Goal: Navigation & Orientation: Find specific page/section

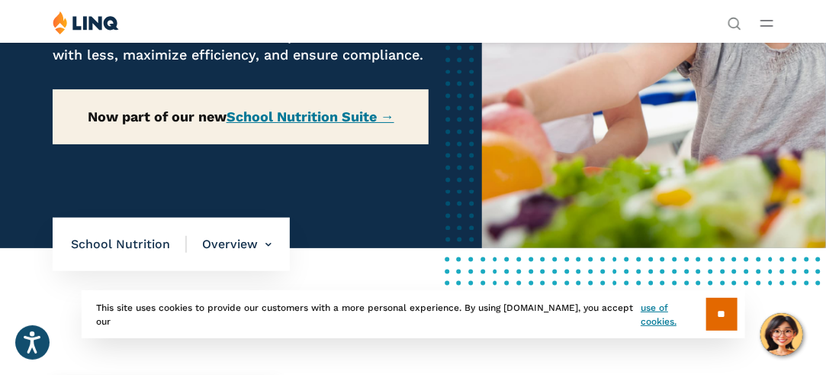
scroll to position [257, 0]
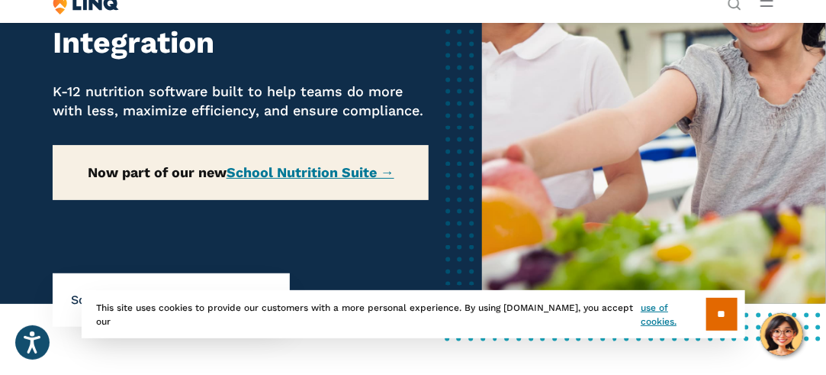
scroll to position [205, 0]
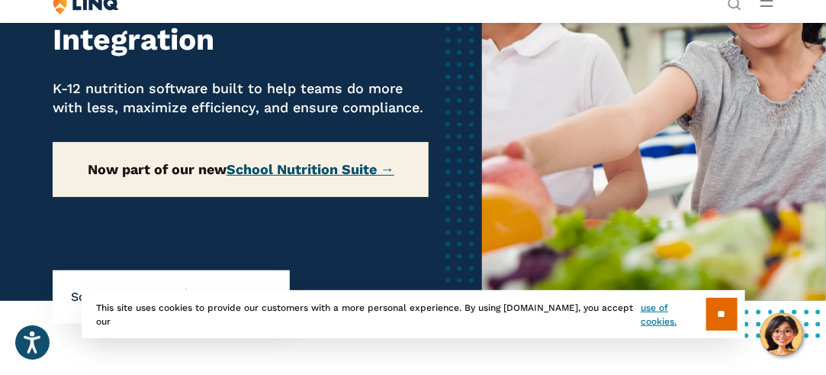
click at [330, 172] on link "School Nutrition Suite →" at bounding box center [311, 169] width 168 height 16
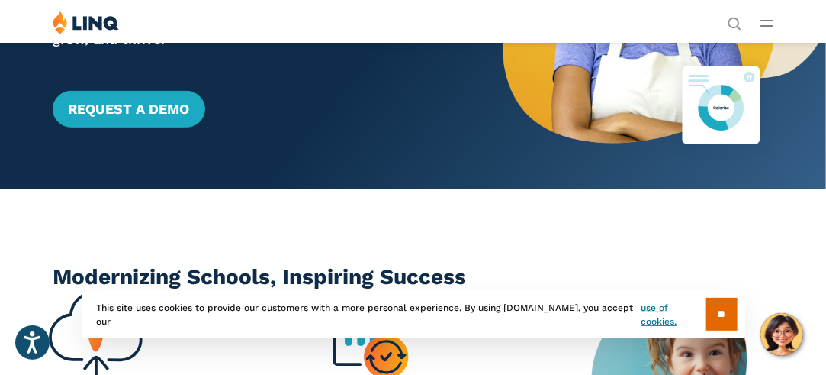
scroll to position [227, 0]
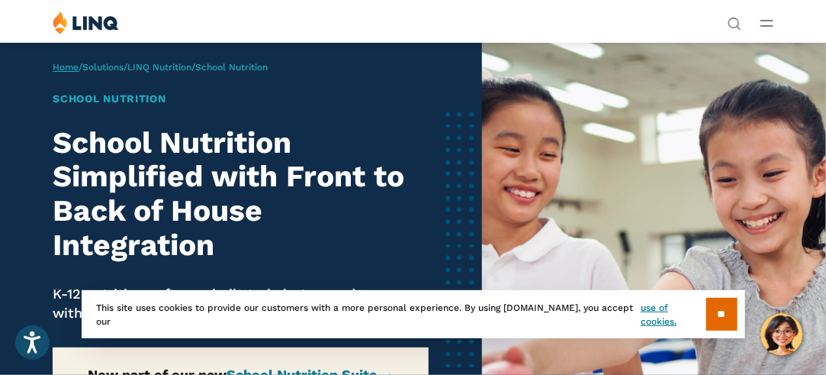
click at [63, 70] on link "Home" at bounding box center [66, 67] width 26 height 11
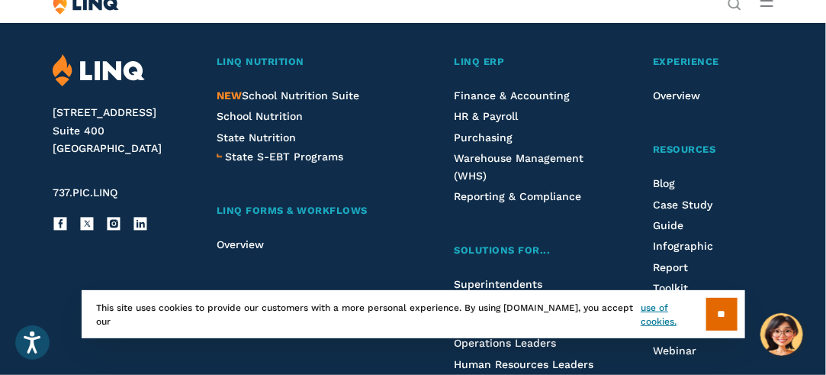
scroll to position [3681, 0]
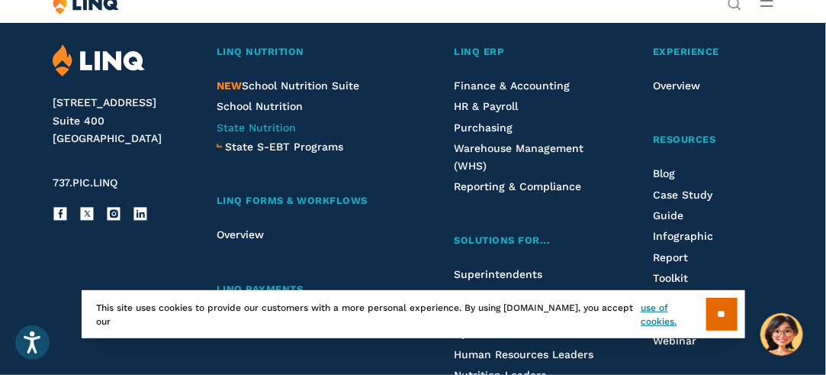
click at [253, 126] on span "State Nutrition" at bounding box center [256, 127] width 79 height 12
